Goal: Task Accomplishment & Management: Manage account settings

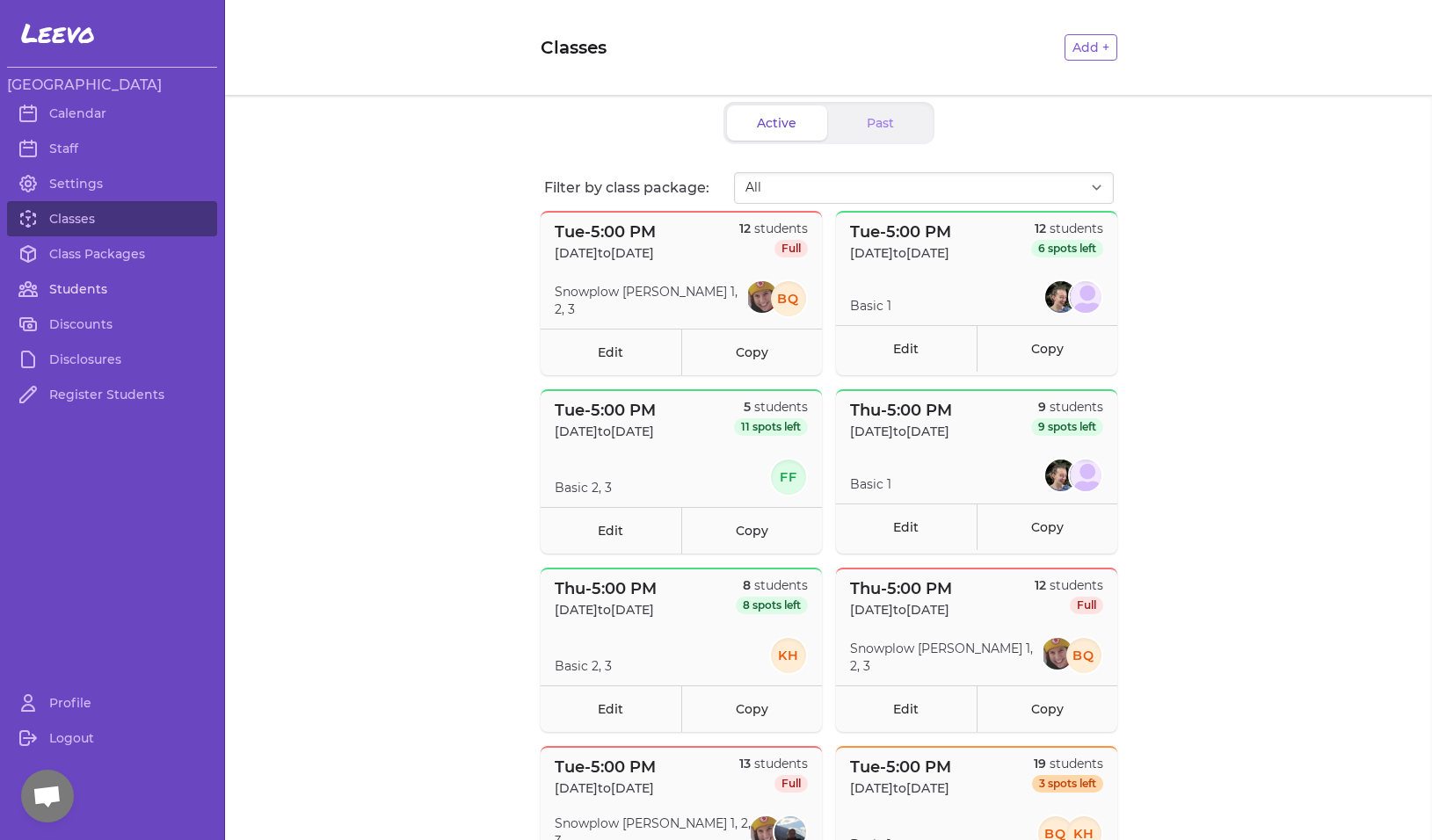
click at [71, 290] on link "Students" at bounding box center [112, 289] width 210 height 35
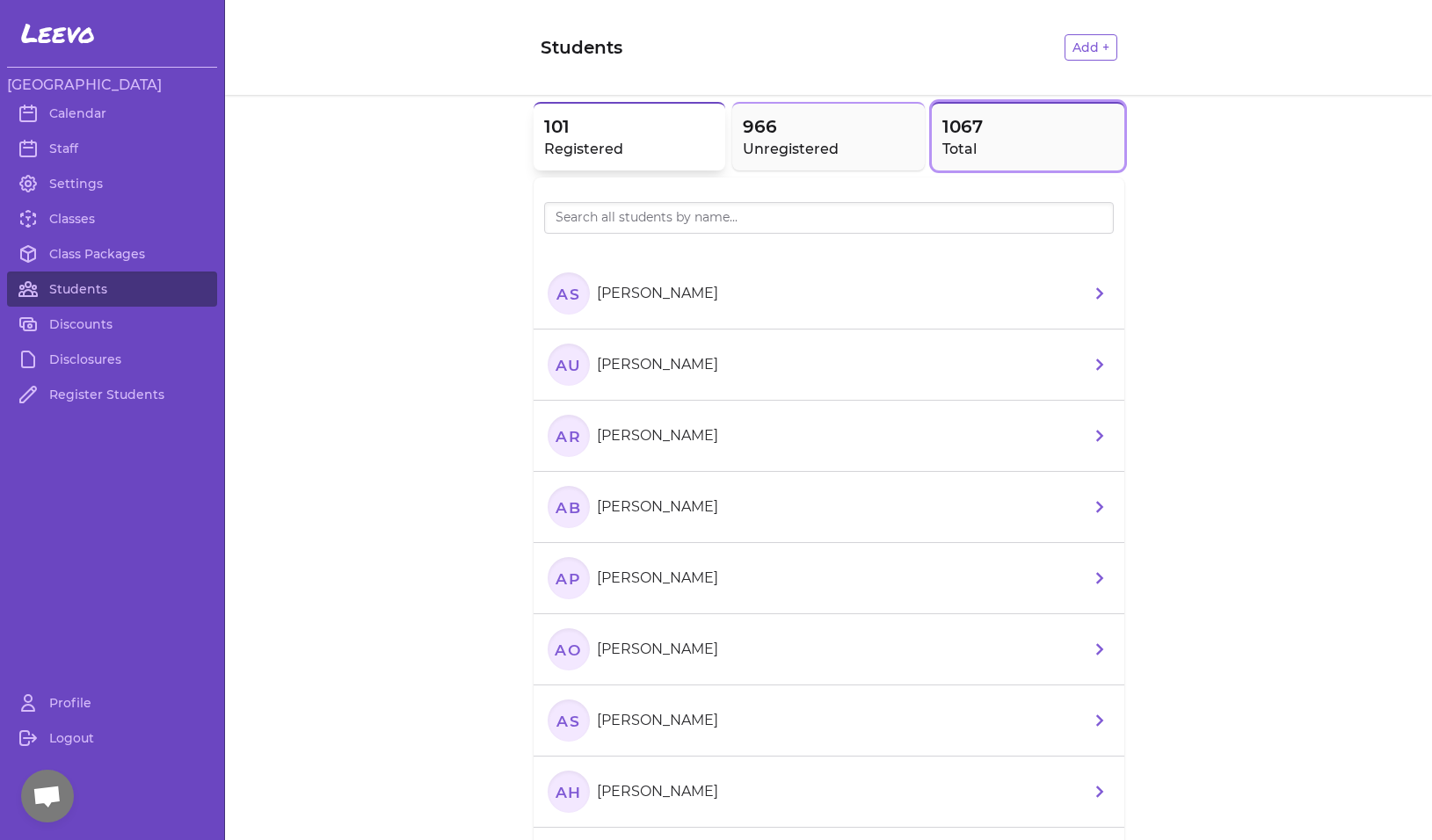
click at [615, 163] on button "101 Registered" at bounding box center [629, 136] width 192 height 69
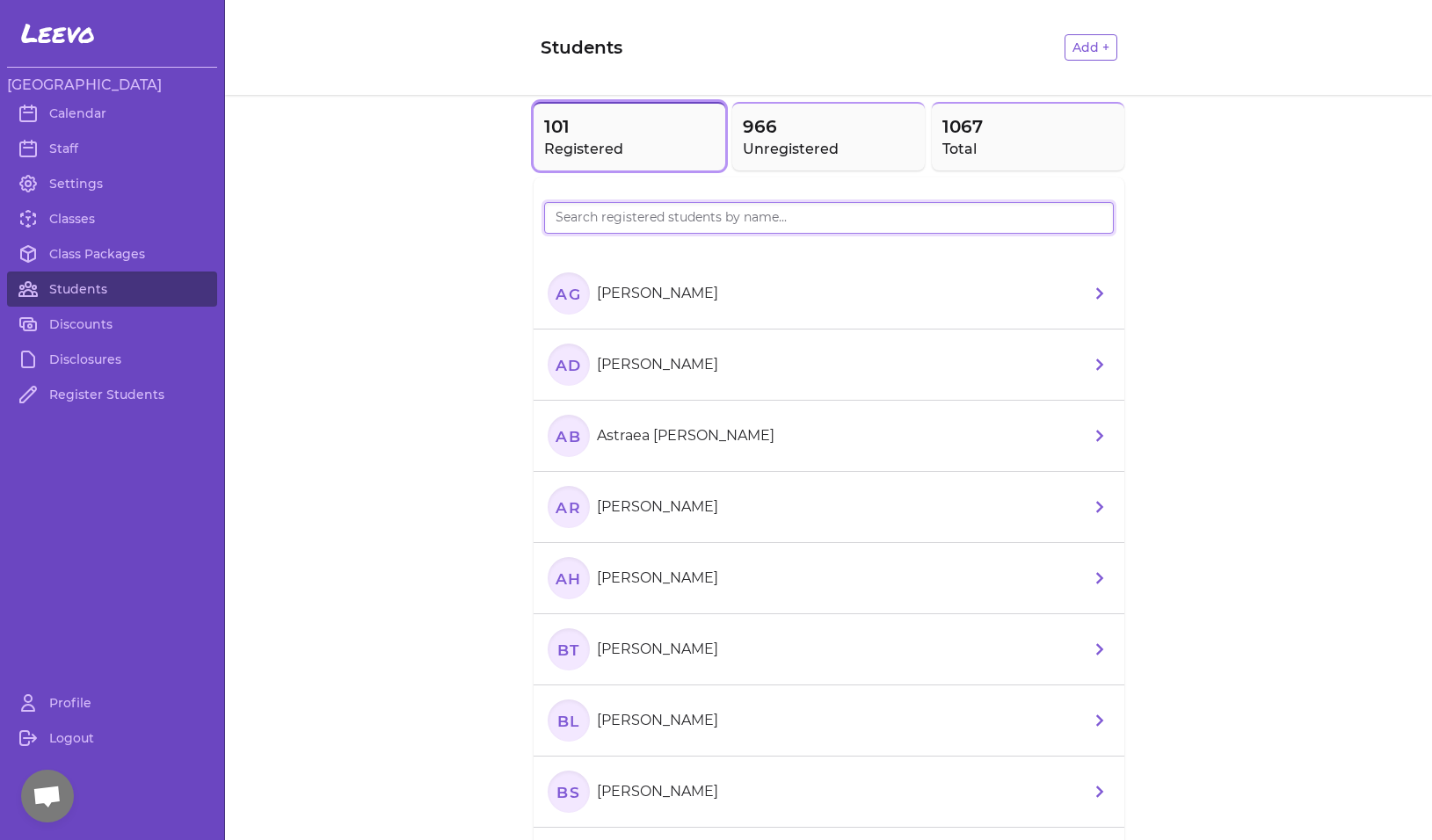
click at [618, 203] on input "search" at bounding box center [829, 217] width 570 height 31
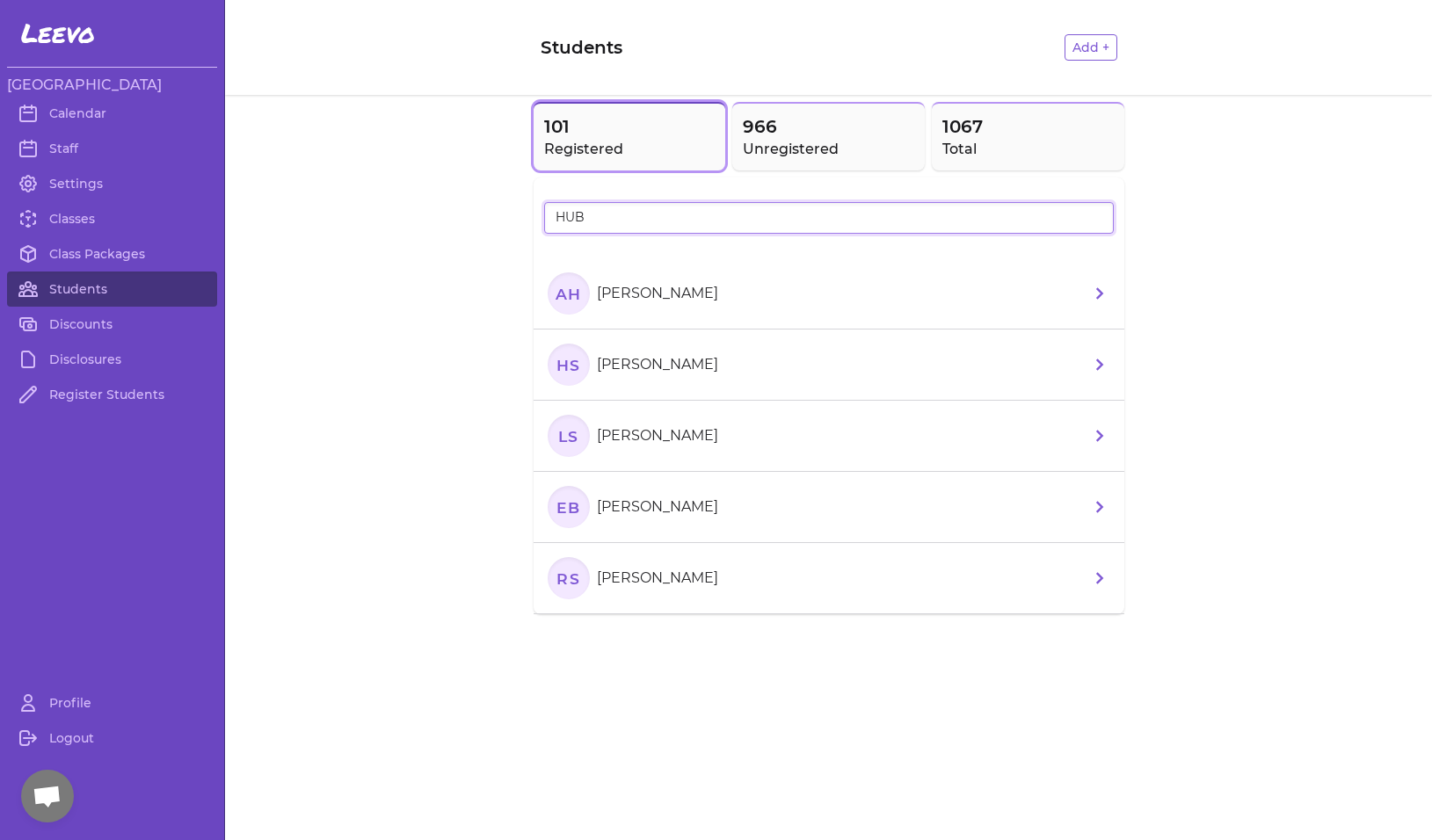
type input "HUBB"
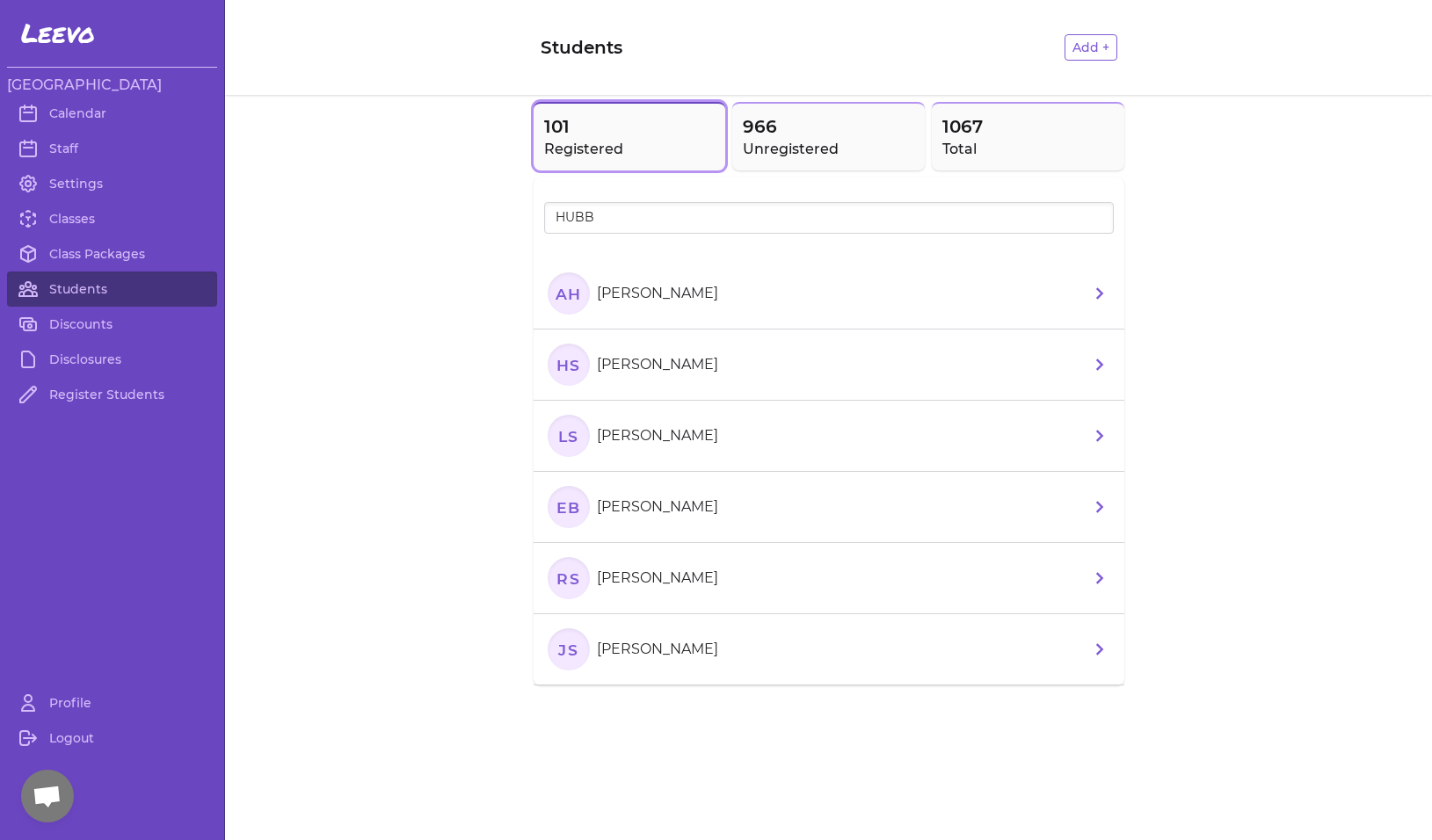
click at [574, 301] on text "AH" at bounding box center [567, 293] width 27 height 19
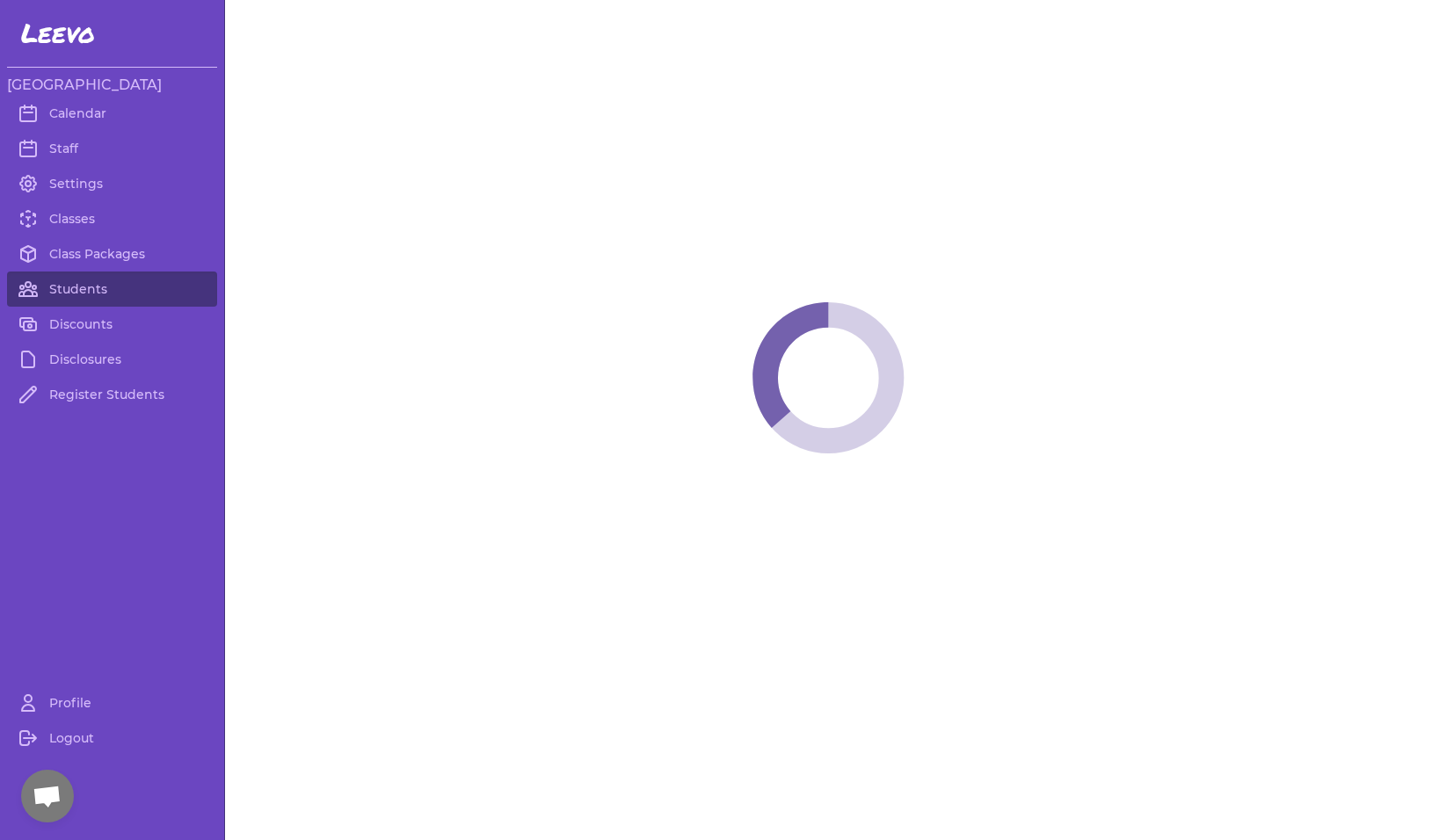
select select "MT"
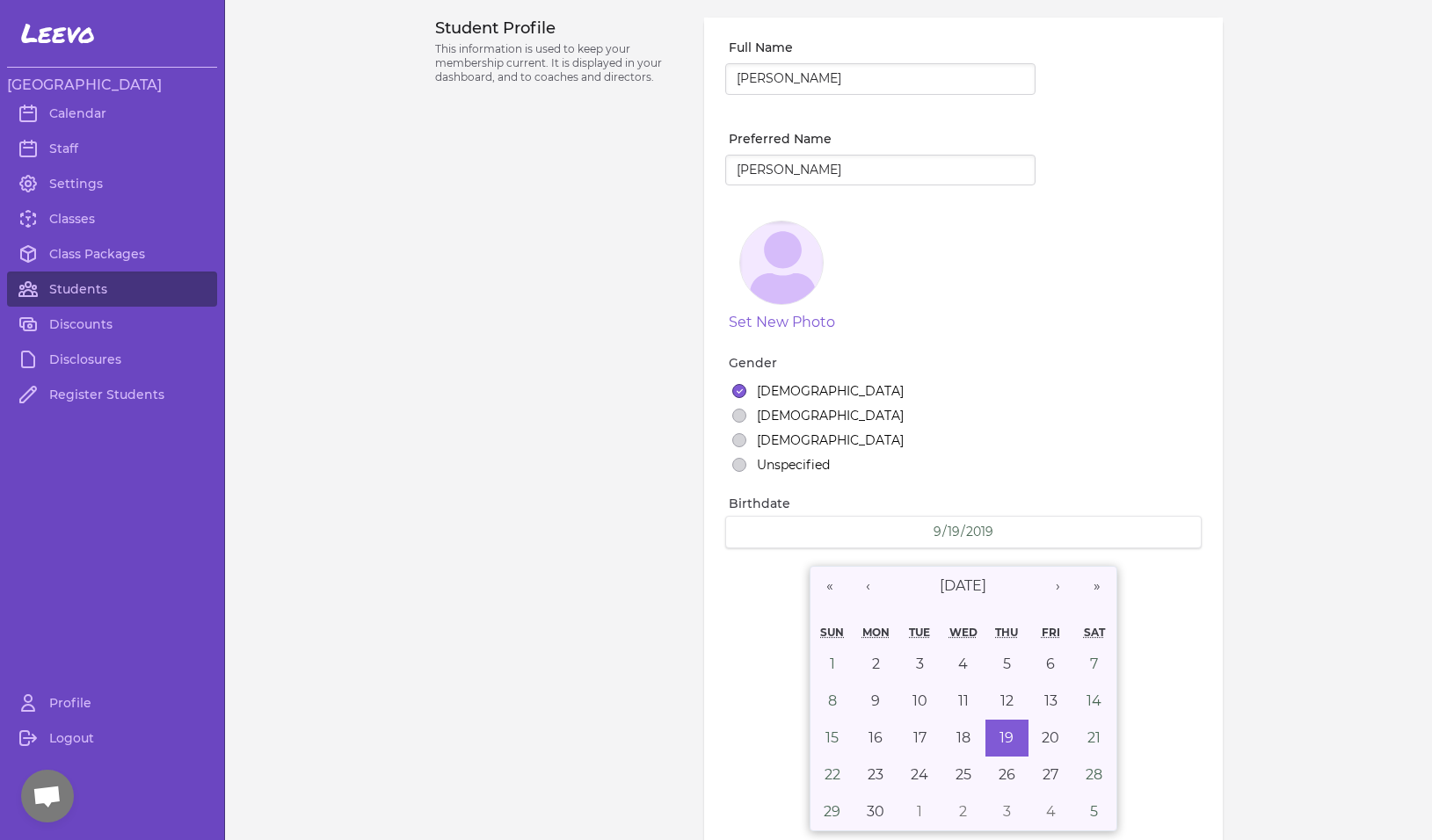
select select "1"
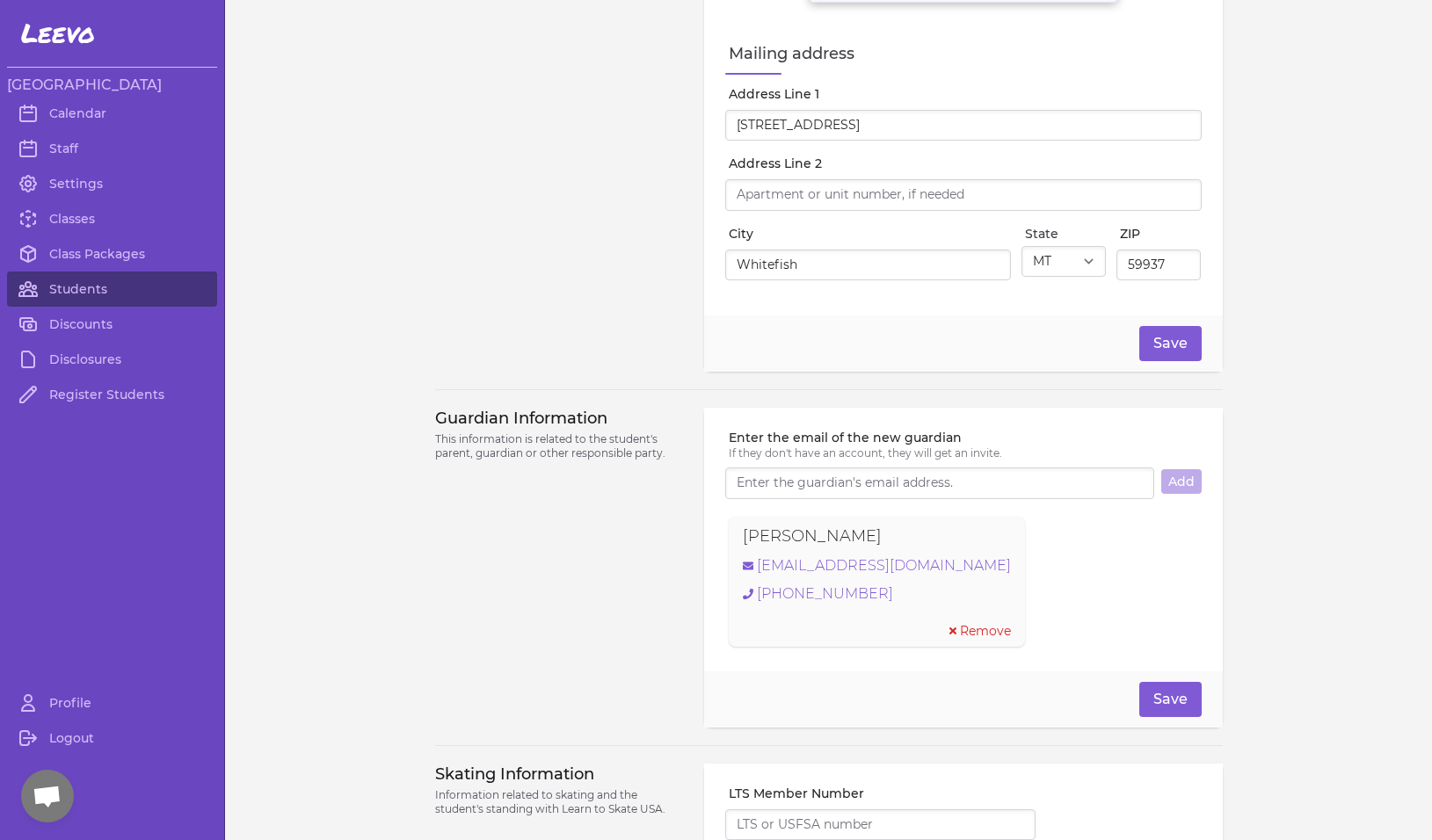
scroll to position [988, 0]
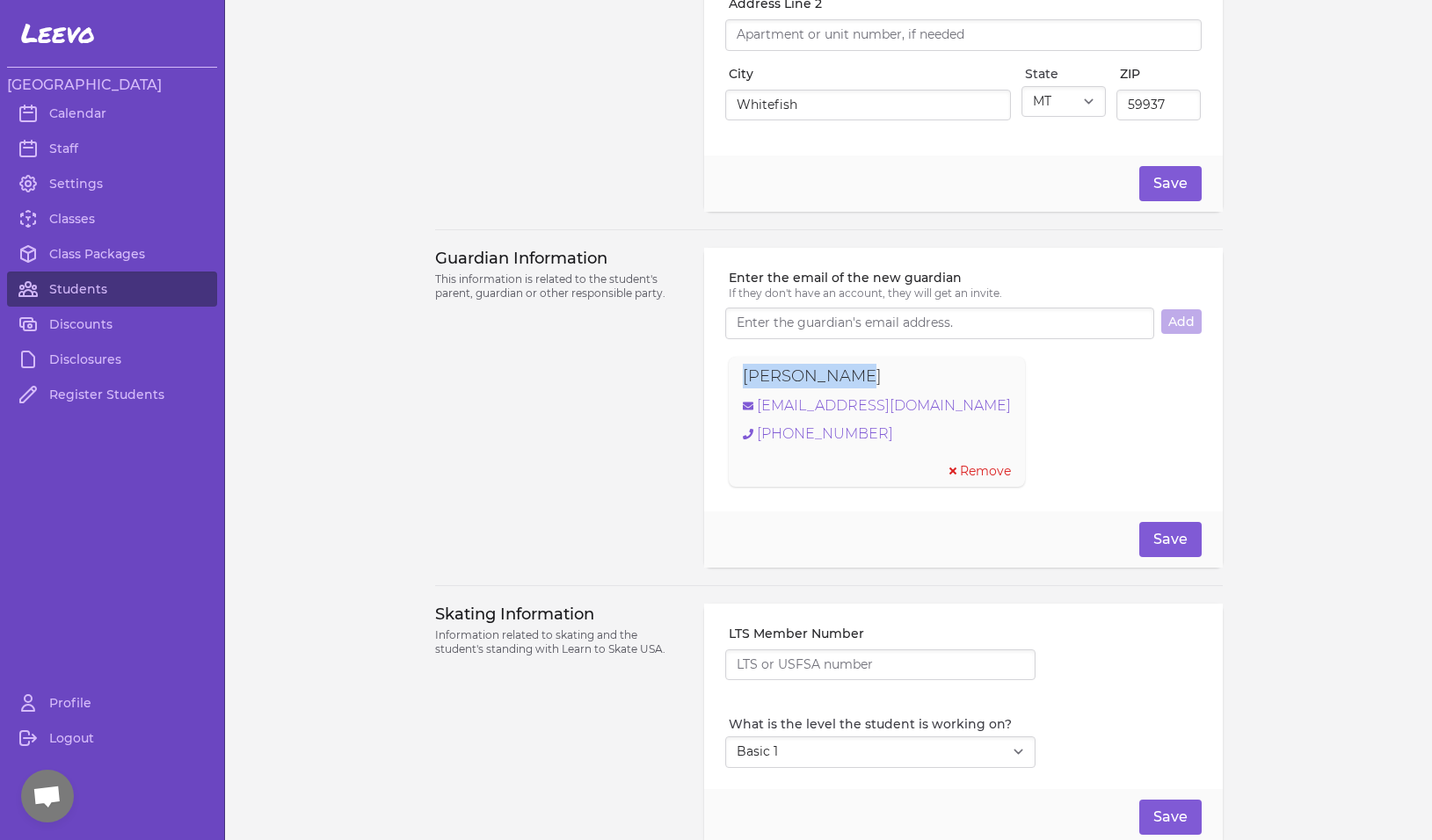
drag, startPoint x: 831, startPoint y: 382, endPoint x: 703, endPoint y: 378, distance: 128.1
click at [704, 378] on div "Enter the email of the new guardian If they don't have an account, they will ge…" at bounding box center [963, 379] width 518 height 264
copy p "[PERSON_NAME]"
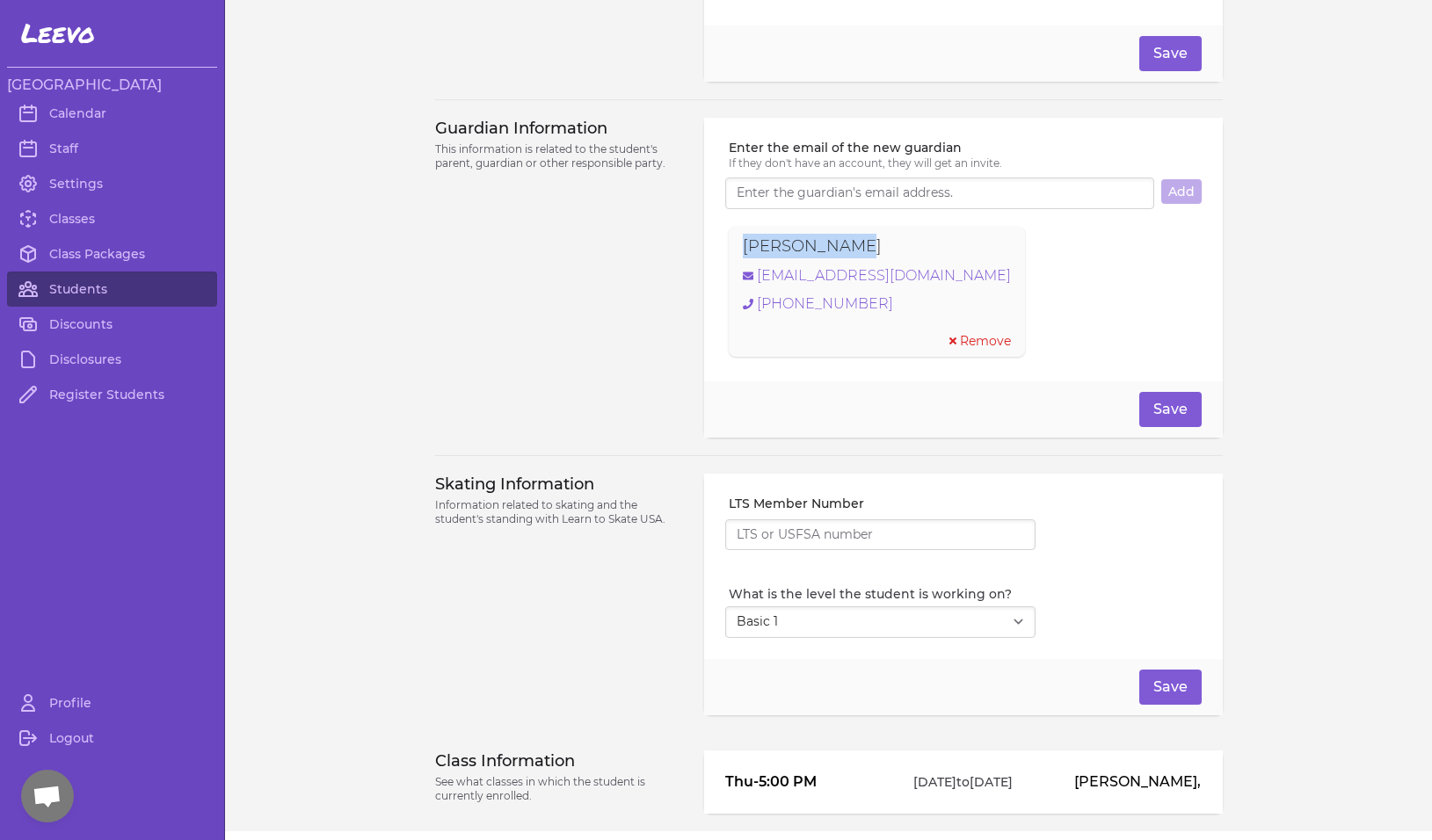
scroll to position [1204, 0]
